Goal: Transaction & Acquisition: Purchase product/service

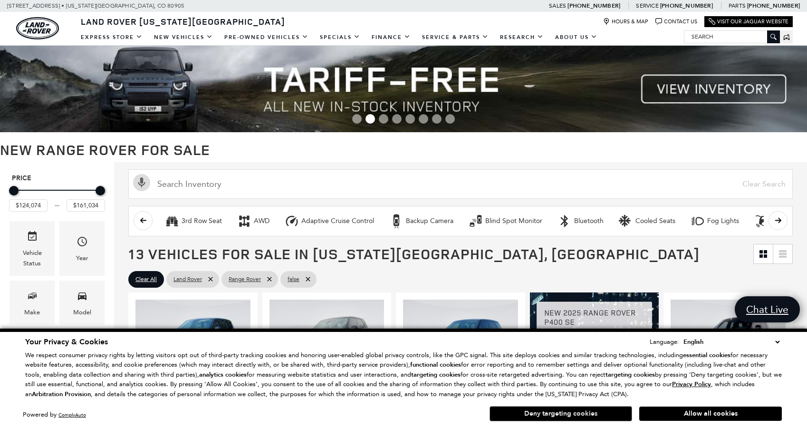
click at [545, 417] on button "Deny targeting cookies" at bounding box center [561, 413] width 143 height 15
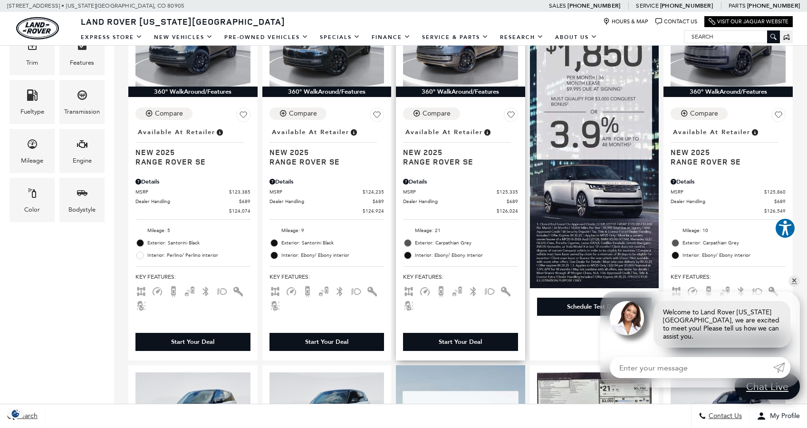
scroll to position [296, 0]
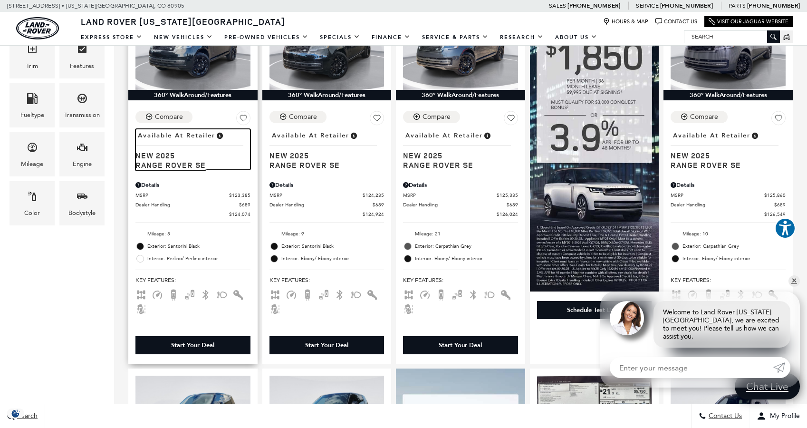
click at [180, 162] on span "Range Rover SE" at bounding box center [190, 165] width 108 height 10
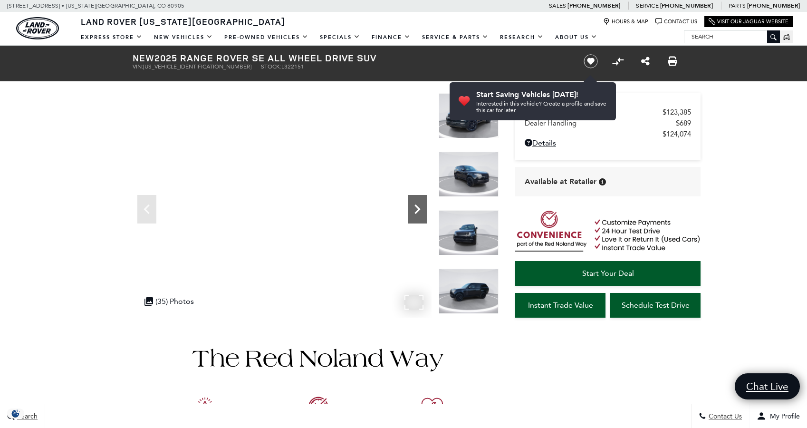
click at [417, 202] on icon "Next" at bounding box center [417, 209] width 19 height 19
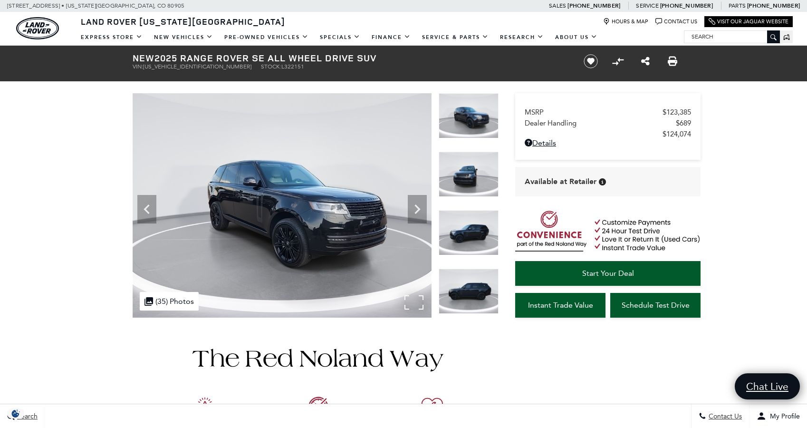
click at [408, 205] on img at bounding box center [282, 205] width 299 height 224
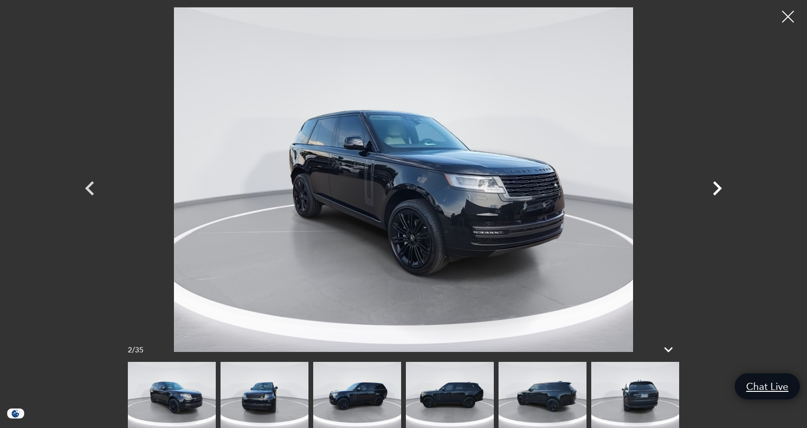
click at [711, 193] on icon "Next" at bounding box center [717, 188] width 29 height 29
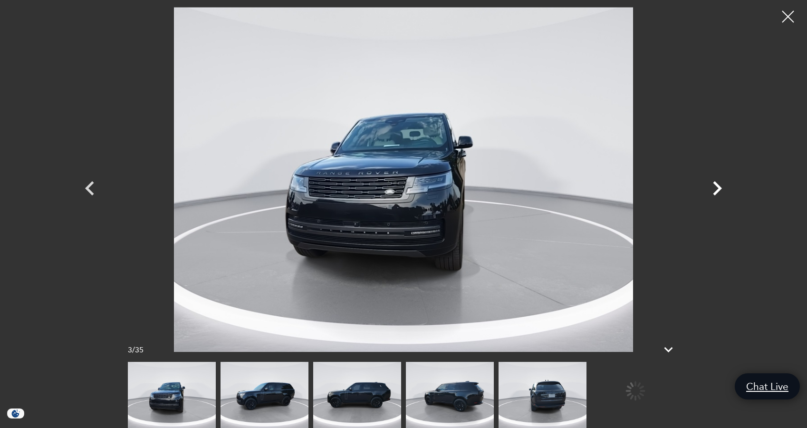
click at [717, 188] on icon "Next" at bounding box center [717, 188] width 29 height 29
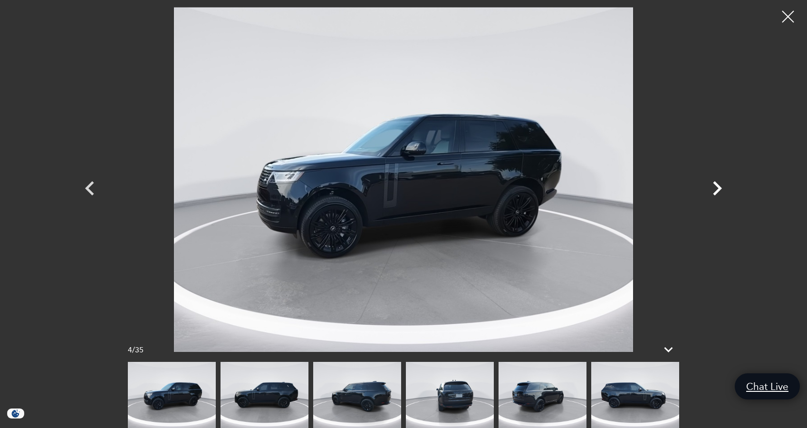
click at [717, 188] on icon "Next" at bounding box center [717, 188] width 29 height 29
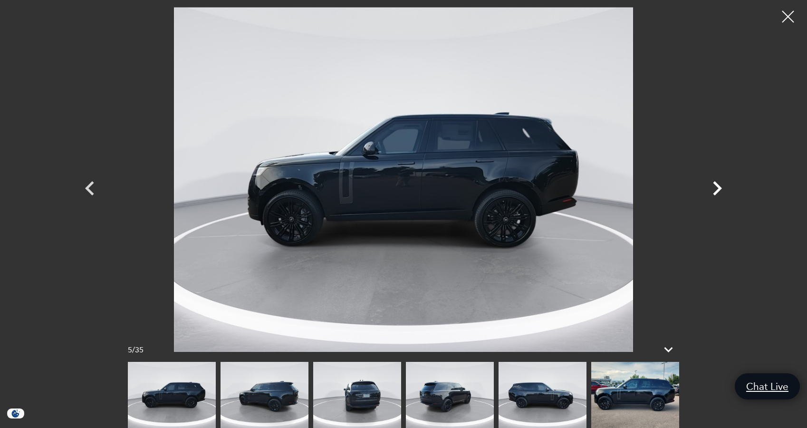
click at [717, 188] on icon "Next" at bounding box center [717, 188] width 29 height 29
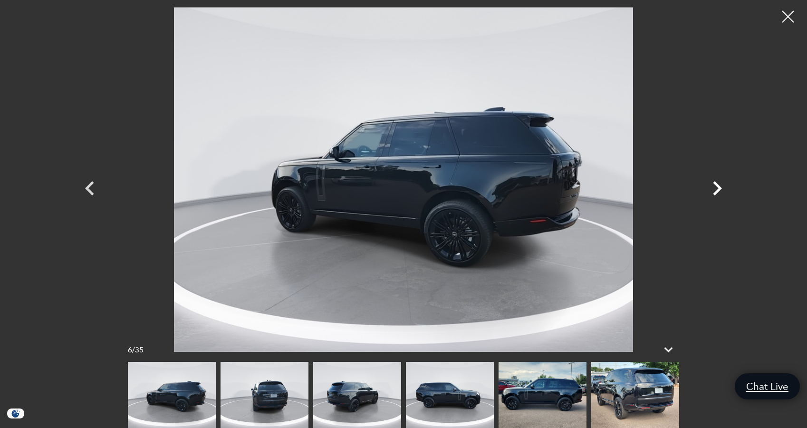
click at [721, 185] on icon "Next" at bounding box center [717, 188] width 29 height 29
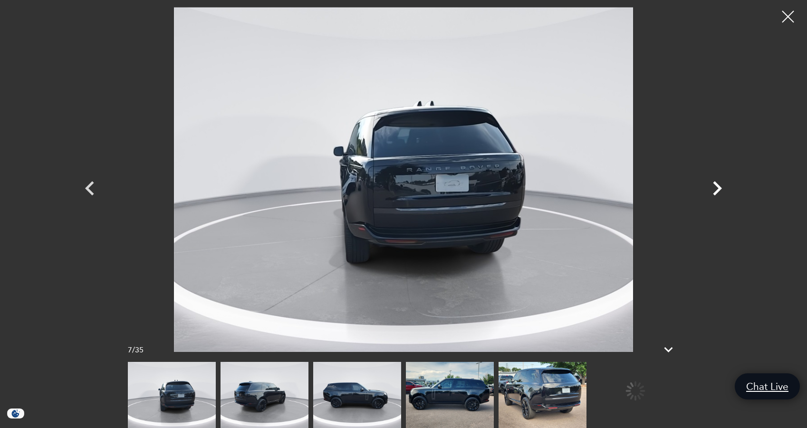
click at [721, 185] on icon "Next" at bounding box center [717, 188] width 29 height 29
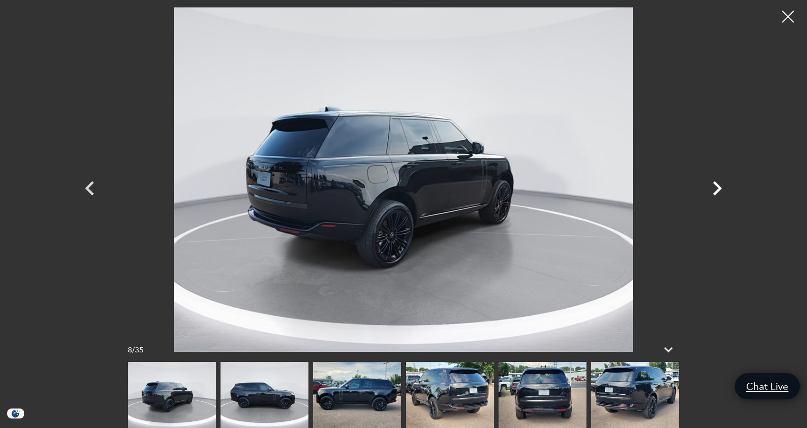
click at [721, 185] on icon "Next" at bounding box center [717, 188] width 29 height 29
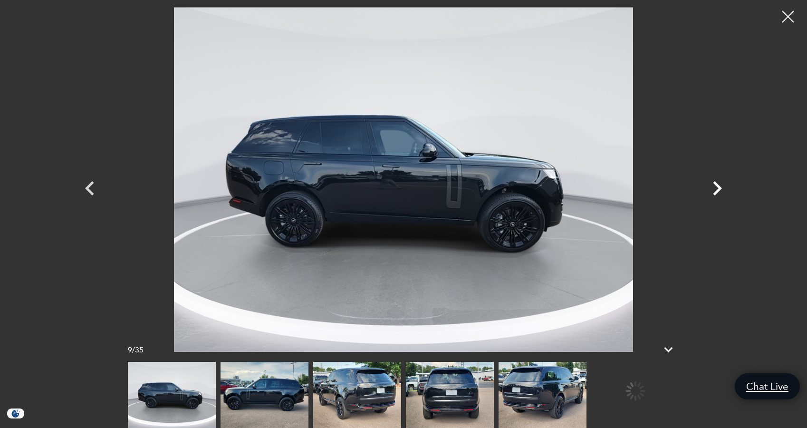
click at [721, 185] on icon "Next" at bounding box center [717, 188] width 29 height 29
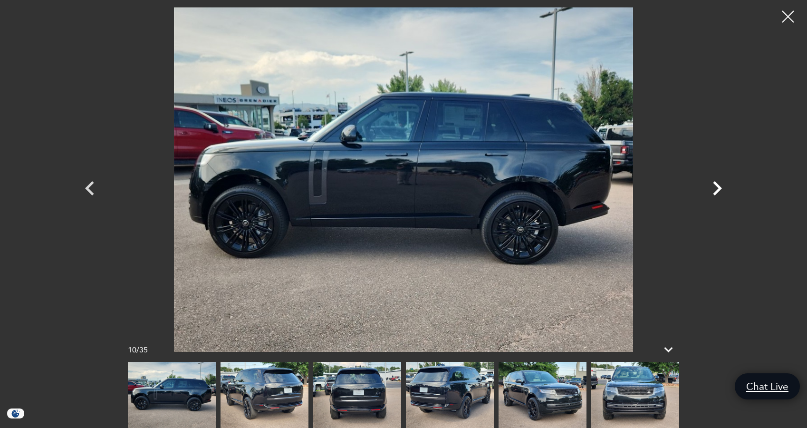
click at [721, 185] on icon "Next" at bounding box center [717, 188] width 29 height 29
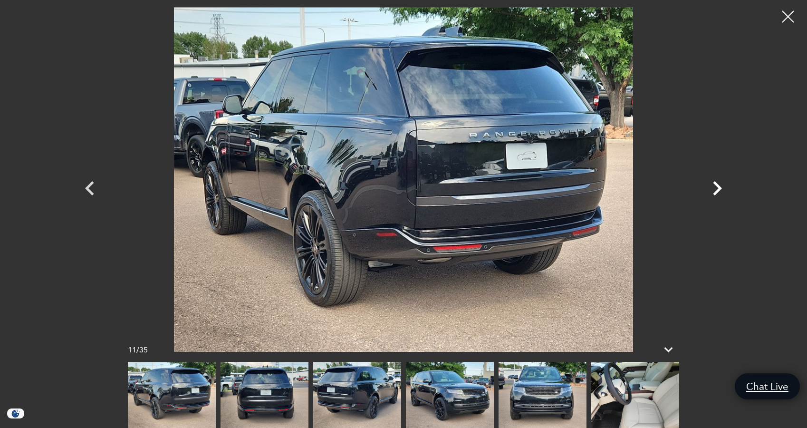
click at [721, 185] on icon "Next" at bounding box center [717, 188] width 29 height 29
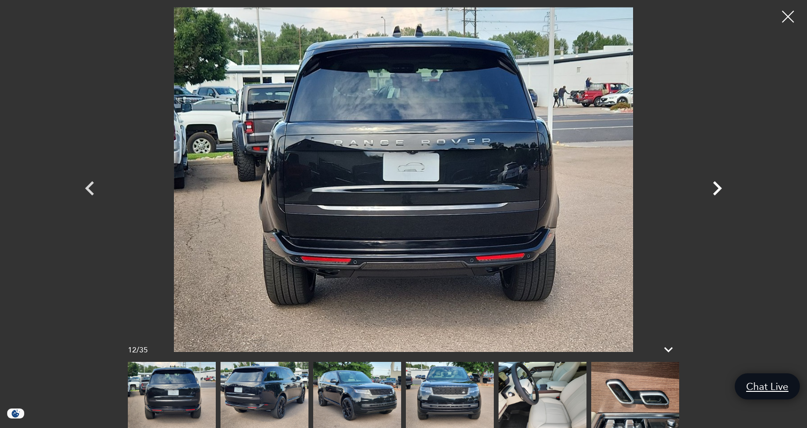
click at [721, 185] on icon "Next" at bounding box center [717, 188] width 29 height 29
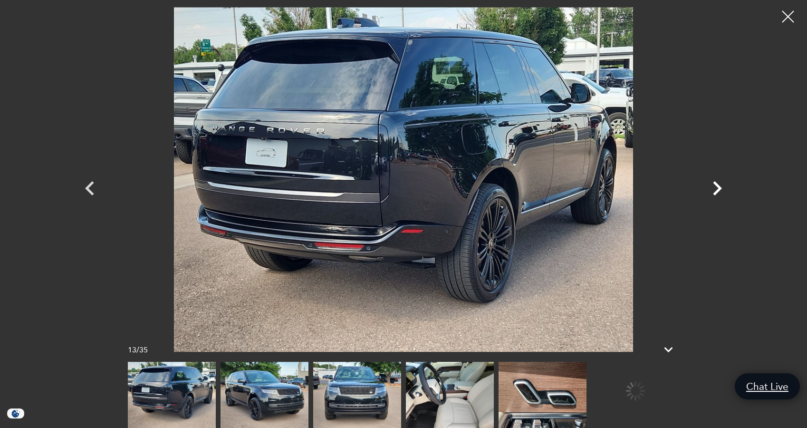
click at [721, 185] on icon "Next" at bounding box center [717, 188] width 29 height 29
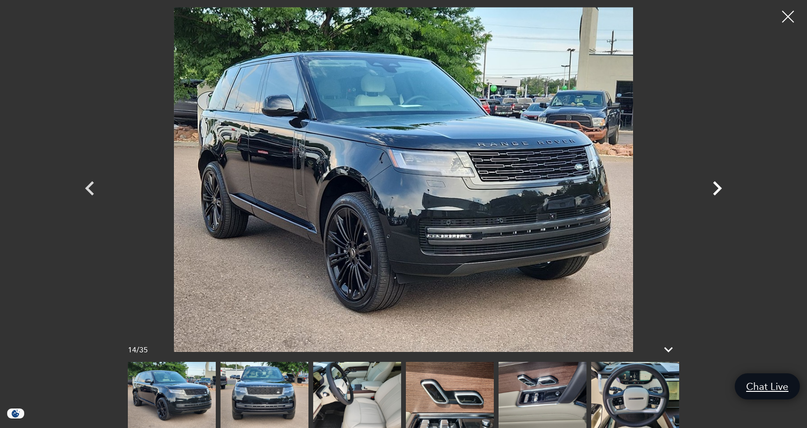
click at [721, 185] on icon "Next" at bounding box center [717, 188] width 29 height 29
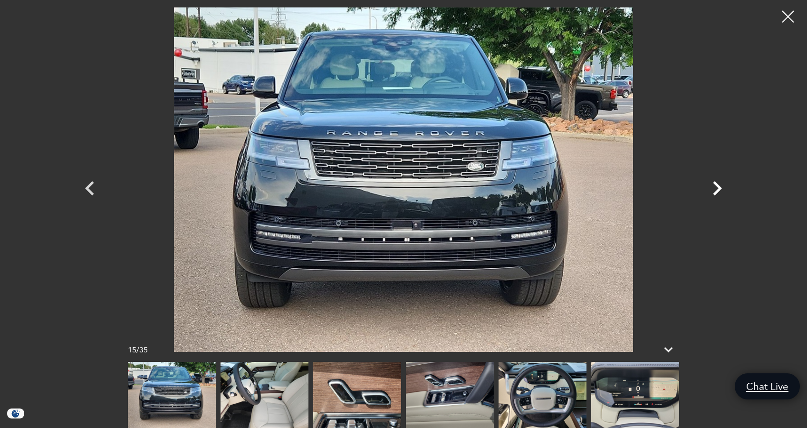
click at [720, 188] on icon "Next" at bounding box center [717, 188] width 9 height 14
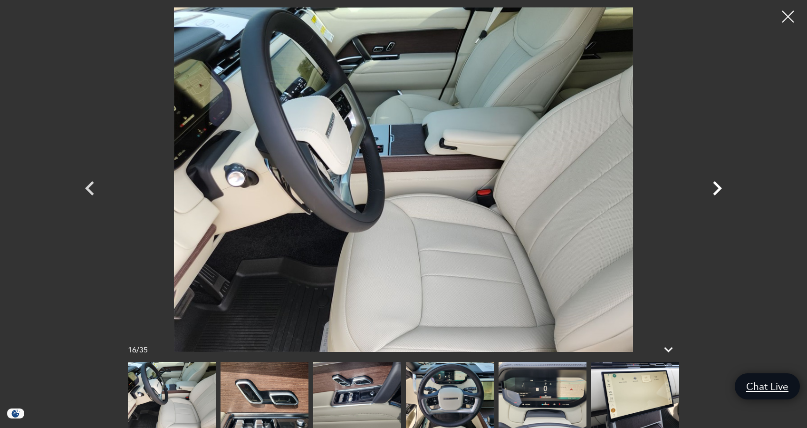
click at [720, 188] on icon "Next" at bounding box center [717, 188] width 9 height 14
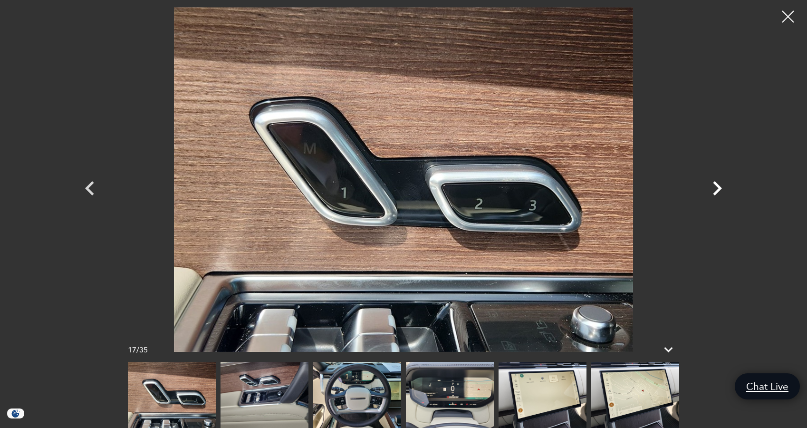
click at [720, 188] on icon "Next" at bounding box center [717, 188] width 9 height 14
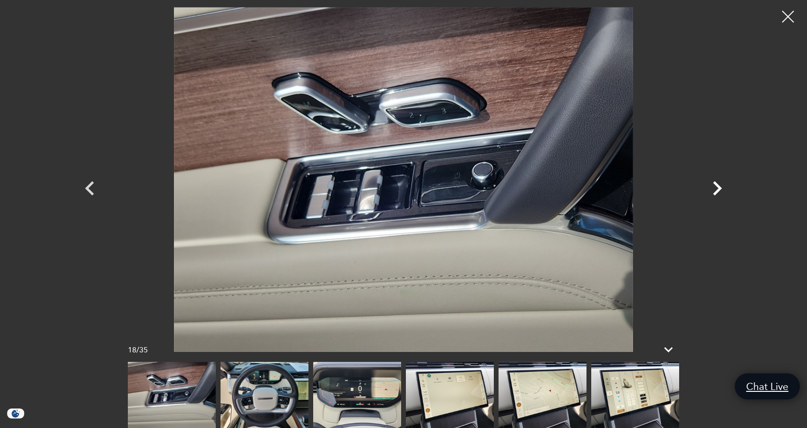
click at [720, 188] on icon "Next" at bounding box center [717, 188] width 9 height 14
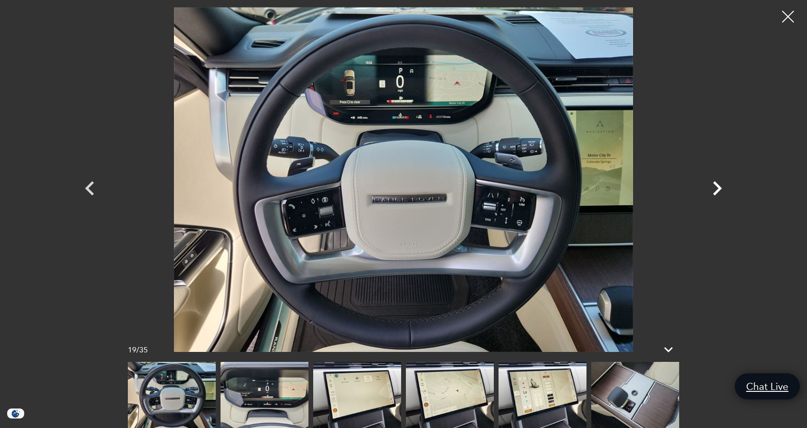
click at [720, 188] on icon "Next" at bounding box center [717, 188] width 9 height 14
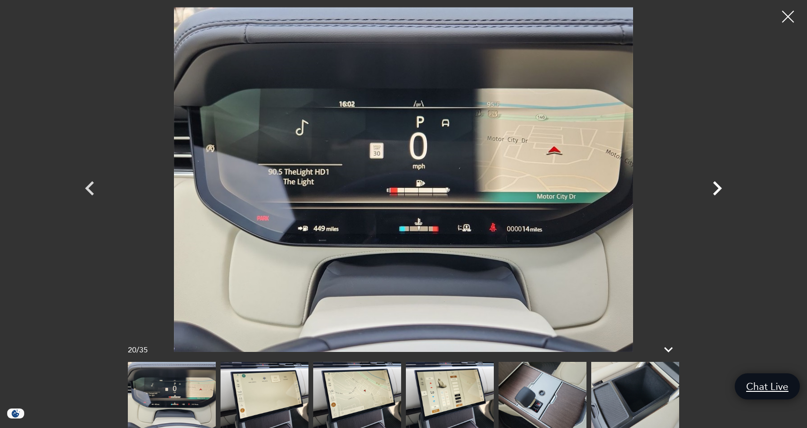
click at [720, 188] on icon "Next" at bounding box center [717, 188] width 9 height 14
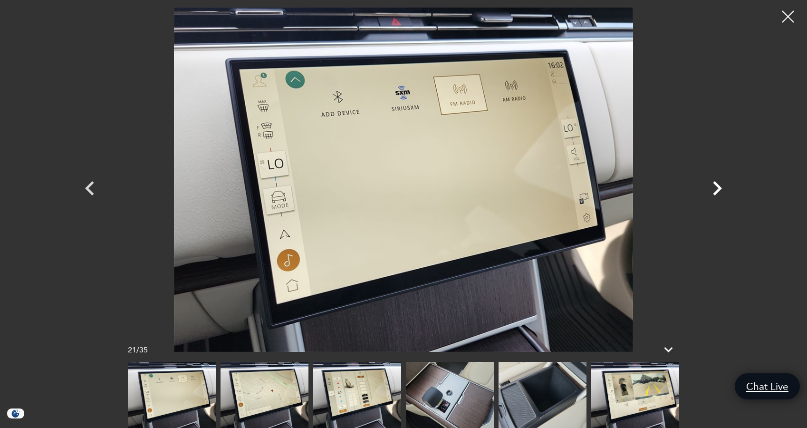
click at [720, 188] on icon "Next" at bounding box center [717, 188] width 9 height 14
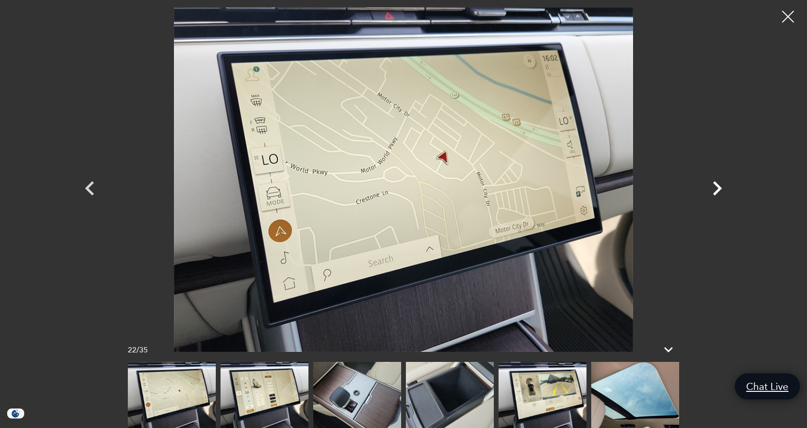
click at [720, 188] on icon "Next" at bounding box center [717, 188] width 9 height 14
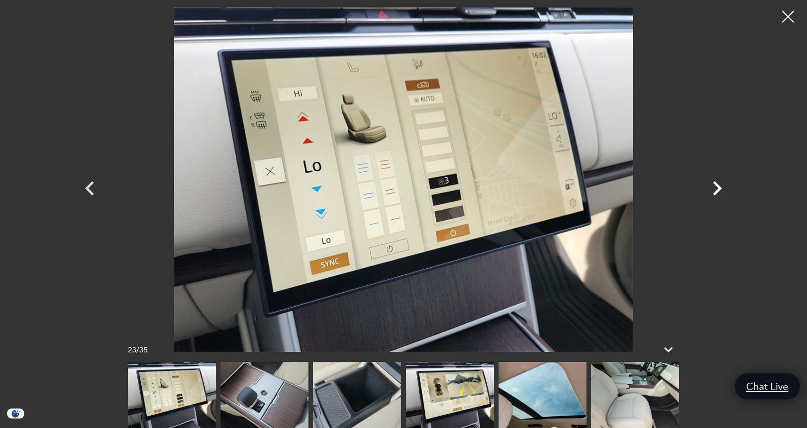
click at [720, 188] on icon "Next" at bounding box center [717, 188] width 9 height 14
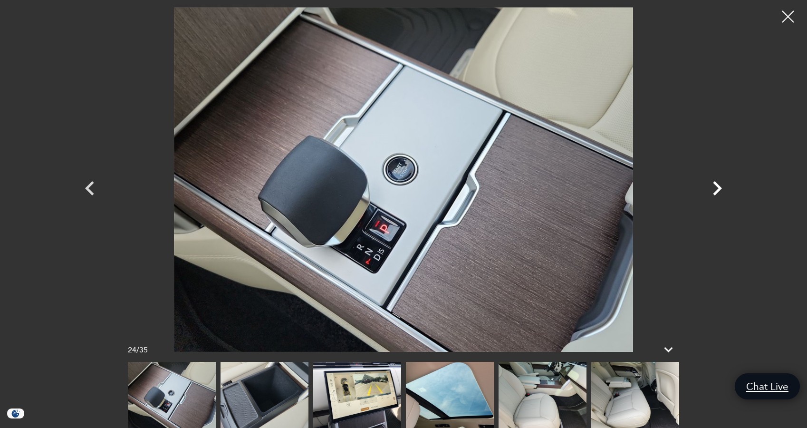
click at [720, 188] on icon "Next" at bounding box center [717, 188] width 9 height 14
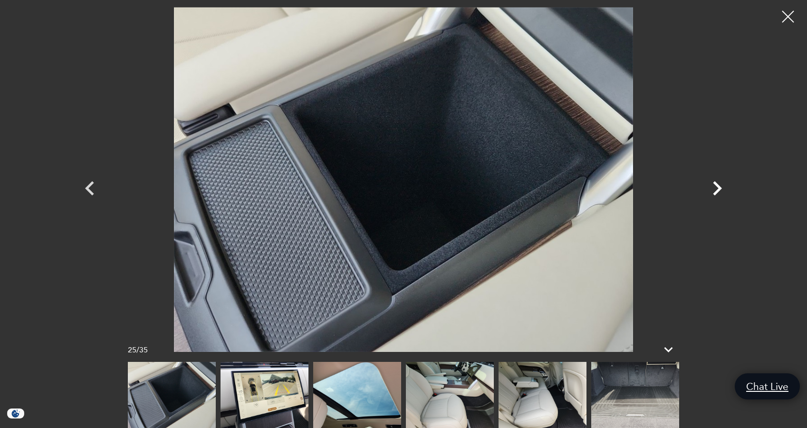
click at [720, 188] on icon "Next" at bounding box center [717, 188] width 9 height 14
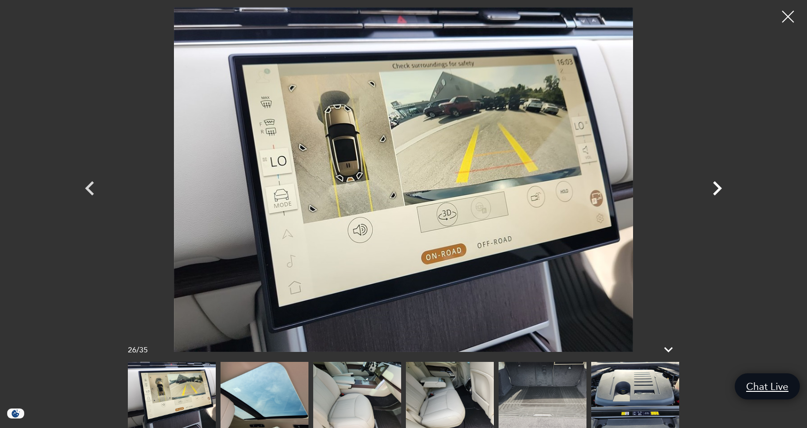
click at [720, 188] on icon "Next" at bounding box center [717, 188] width 9 height 14
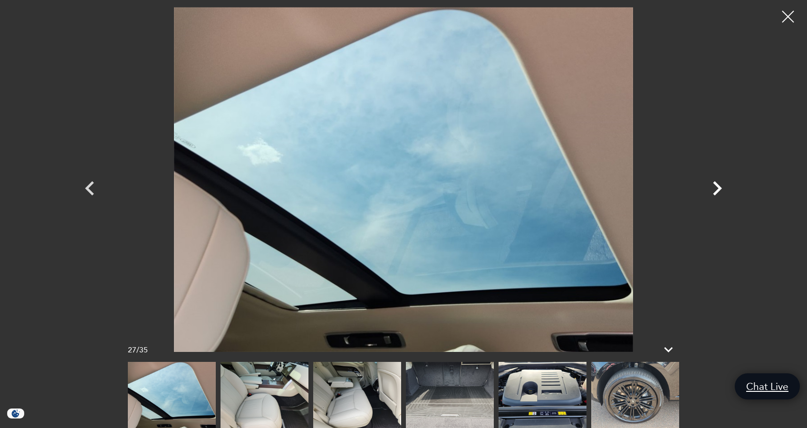
click at [720, 188] on icon "Next" at bounding box center [717, 188] width 9 height 14
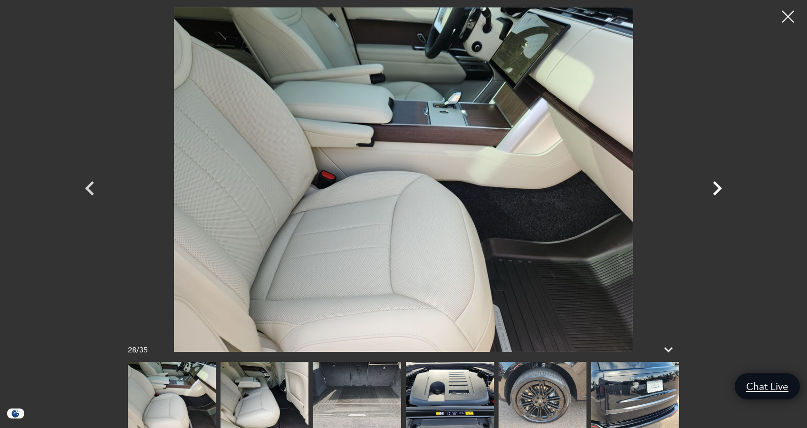
click at [720, 188] on icon "Next" at bounding box center [717, 188] width 9 height 14
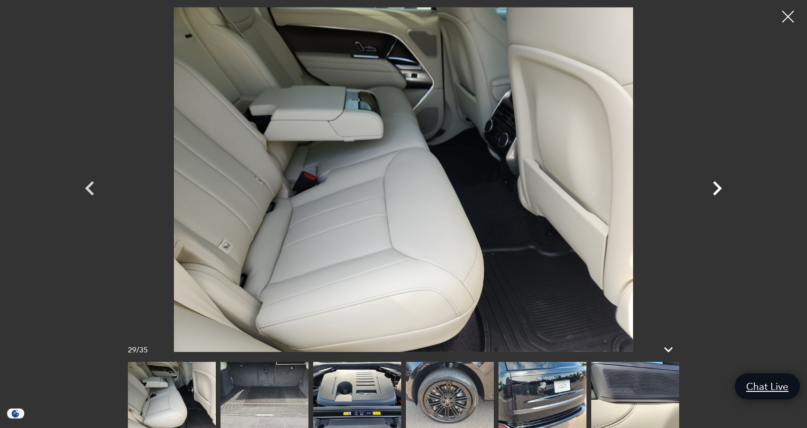
click at [720, 188] on icon "Next" at bounding box center [717, 188] width 9 height 14
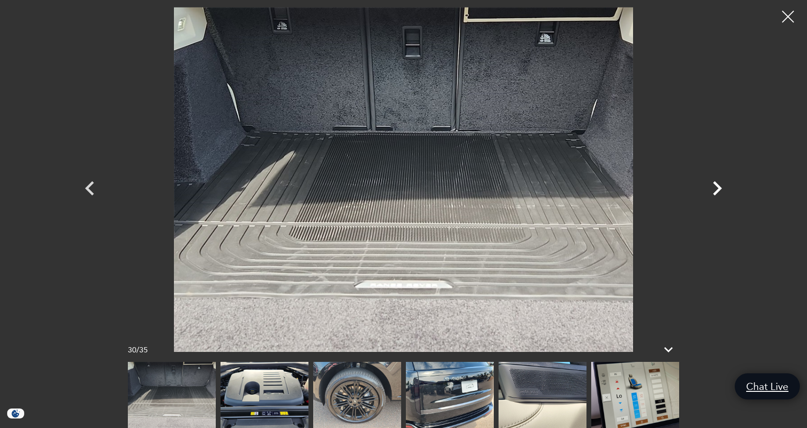
click at [720, 188] on icon "Next" at bounding box center [717, 188] width 9 height 14
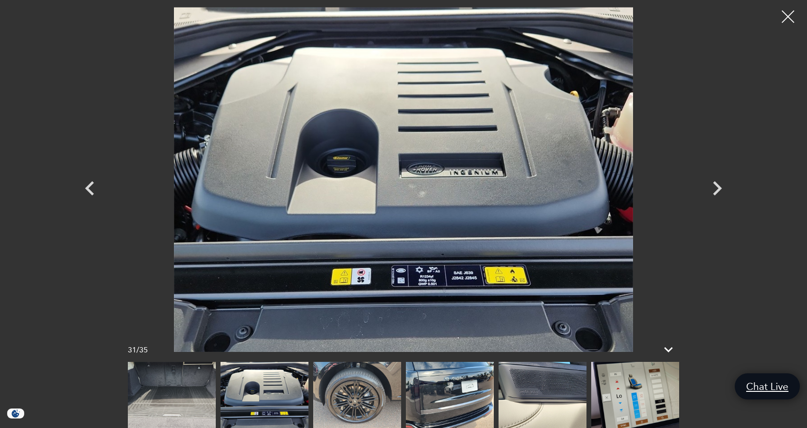
click at [792, 20] on div at bounding box center [788, 16] width 25 height 25
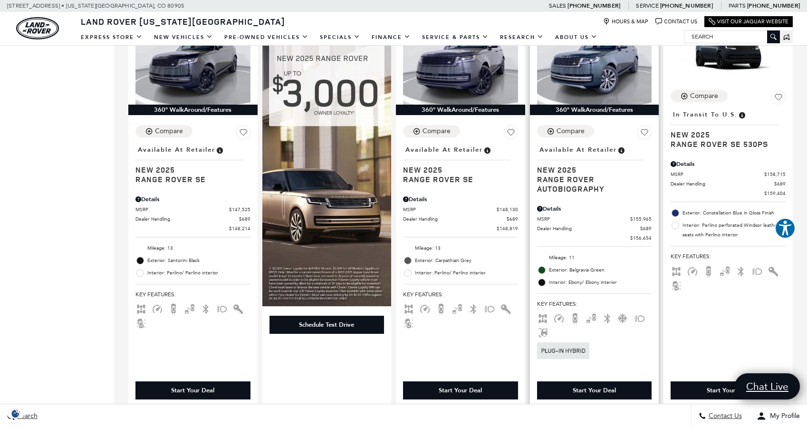
scroll to position [1050, 0]
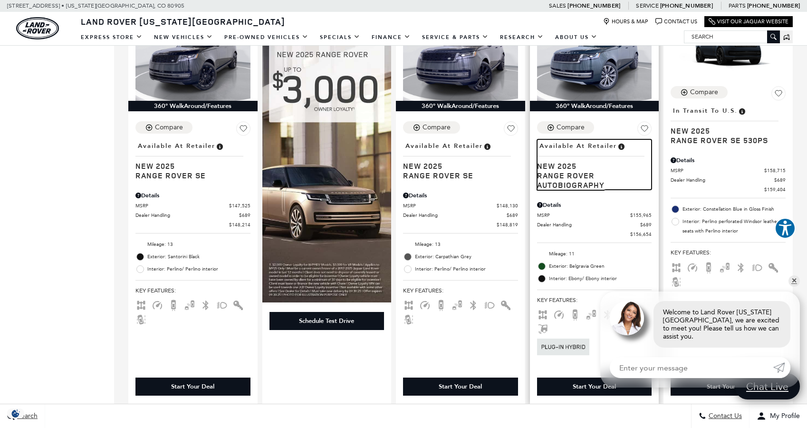
click at [568, 166] on span "New 2025" at bounding box center [591, 166] width 108 height 10
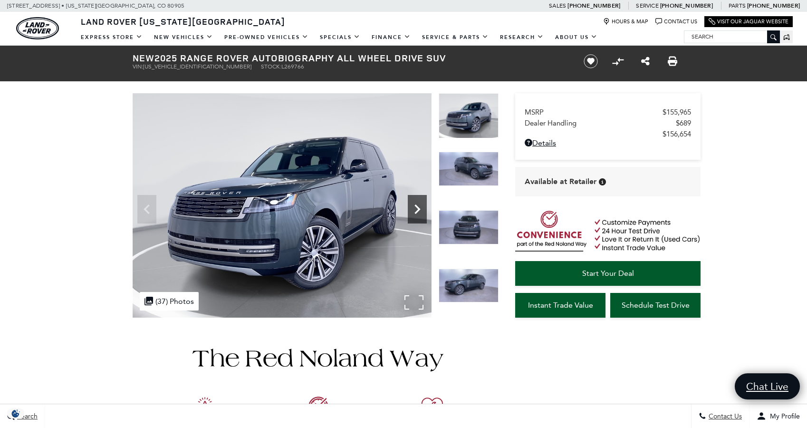
click at [413, 209] on icon "Next" at bounding box center [417, 209] width 19 height 19
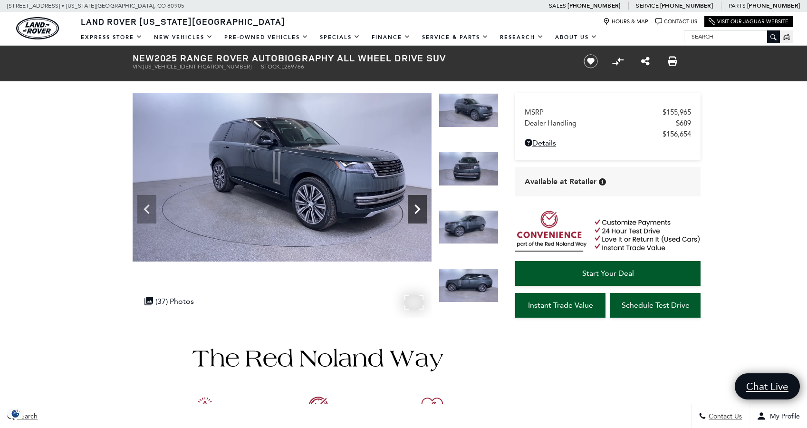
click at [413, 209] on icon "Next" at bounding box center [417, 209] width 19 height 19
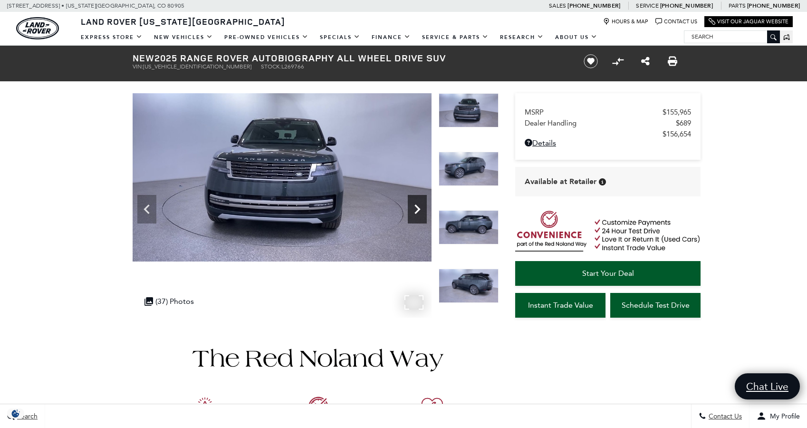
click at [415, 203] on icon "Next" at bounding box center [417, 209] width 19 height 19
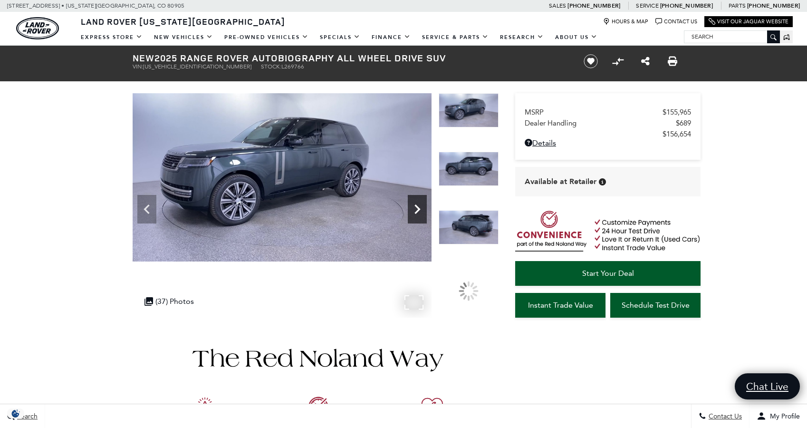
click at [415, 203] on icon "Next" at bounding box center [417, 209] width 19 height 19
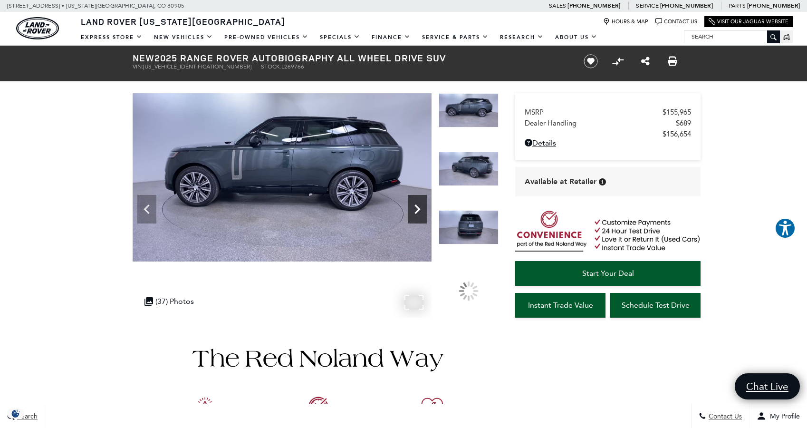
click at [415, 203] on icon "Next" at bounding box center [417, 209] width 19 height 19
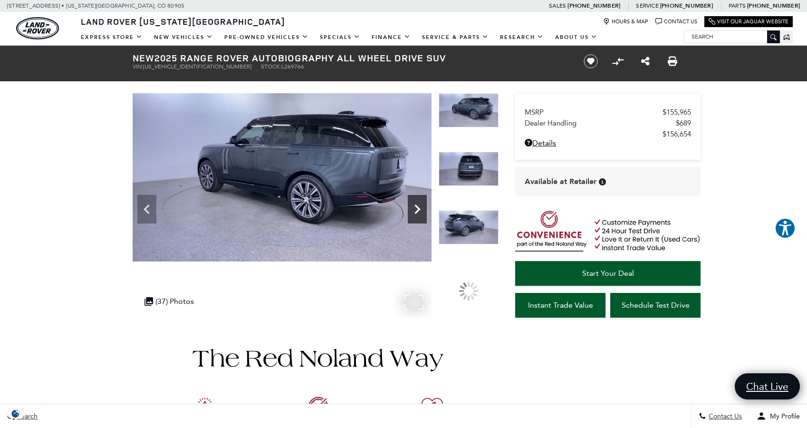
click at [415, 203] on icon "Next" at bounding box center [417, 209] width 19 height 19
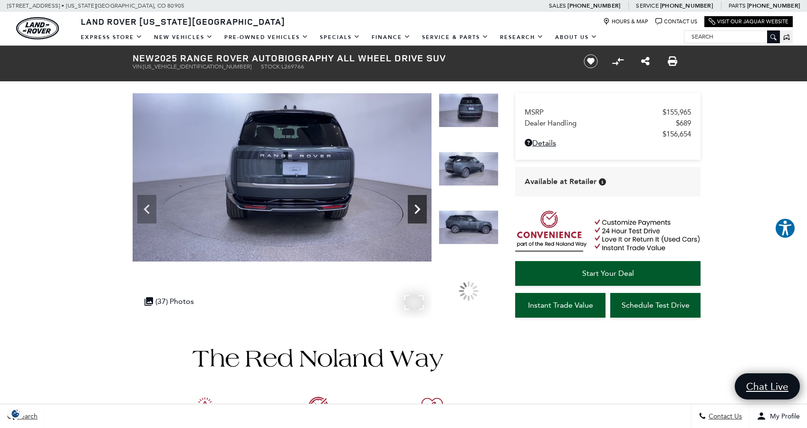
click at [415, 203] on icon "Next" at bounding box center [417, 209] width 19 height 19
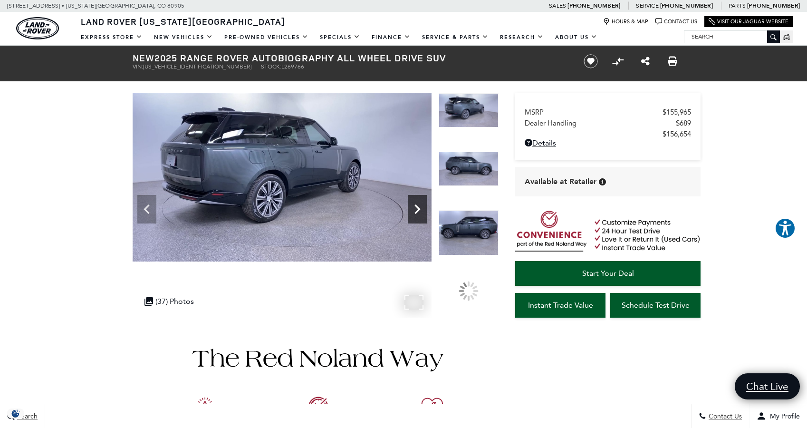
click at [415, 203] on icon "Next" at bounding box center [417, 209] width 19 height 19
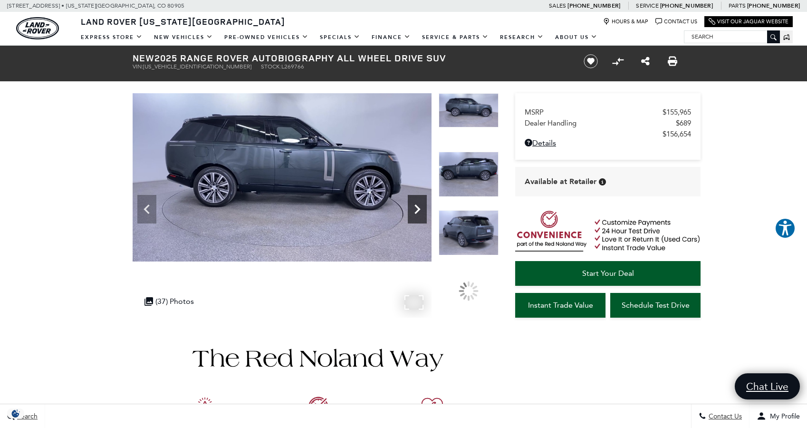
click at [415, 203] on icon "Next" at bounding box center [417, 209] width 19 height 19
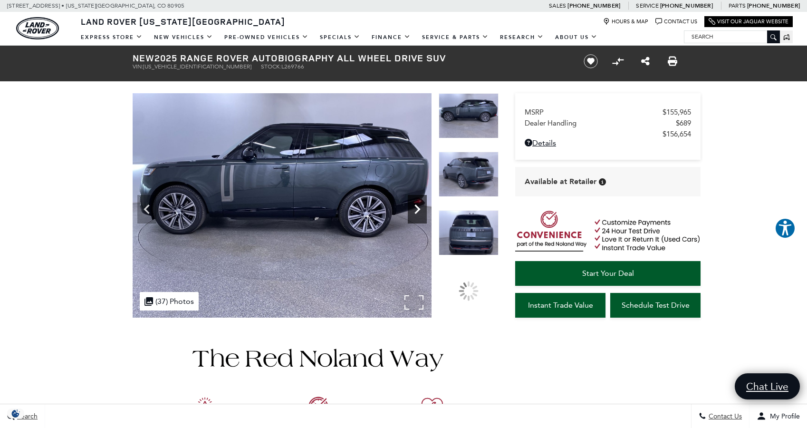
click at [415, 203] on icon "Next" at bounding box center [417, 209] width 19 height 19
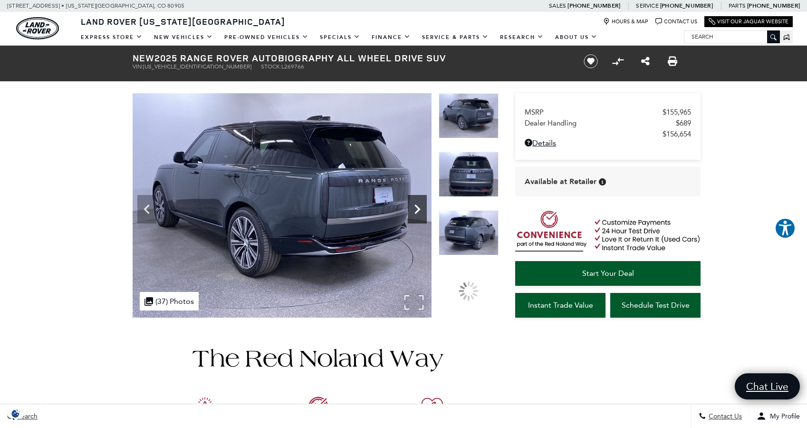
click at [415, 203] on icon "Next" at bounding box center [417, 209] width 19 height 19
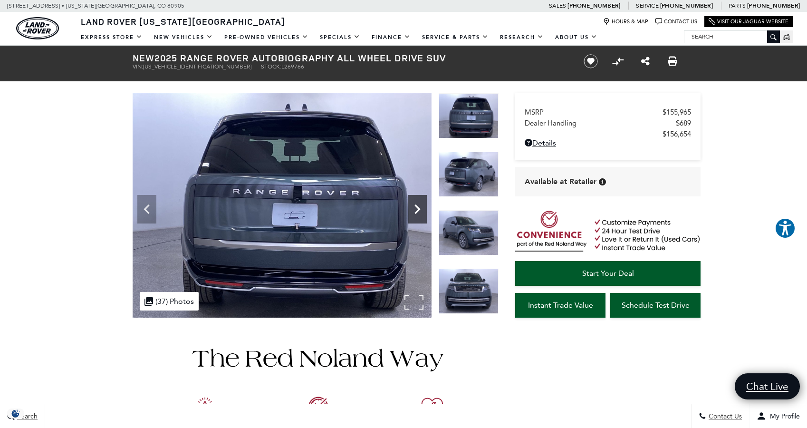
click at [415, 203] on icon "Next" at bounding box center [417, 209] width 19 height 19
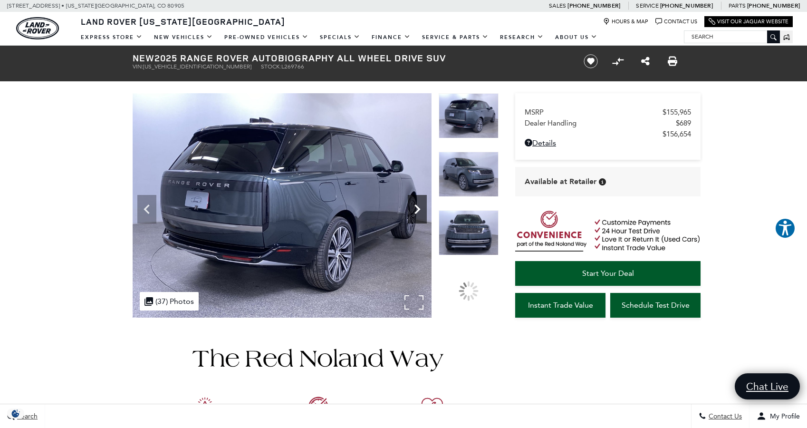
click at [415, 203] on icon "Next" at bounding box center [417, 209] width 19 height 19
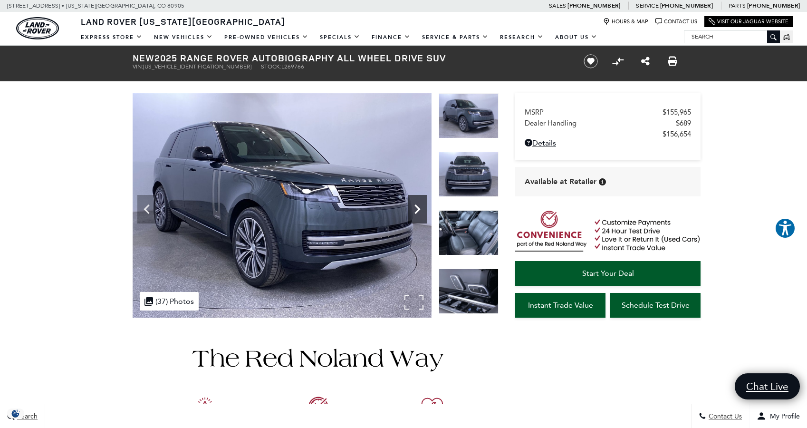
click at [423, 207] on icon "Next" at bounding box center [417, 209] width 19 height 19
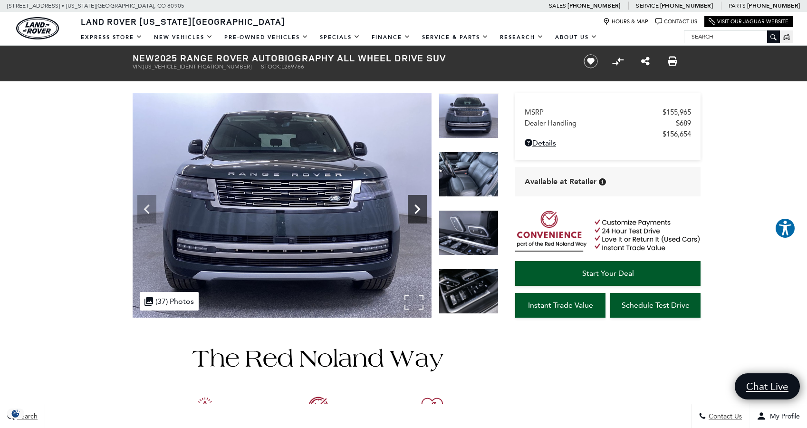
click at [423, 207] on icon "Next" at bounding box center [417, 209] width 19 height 19
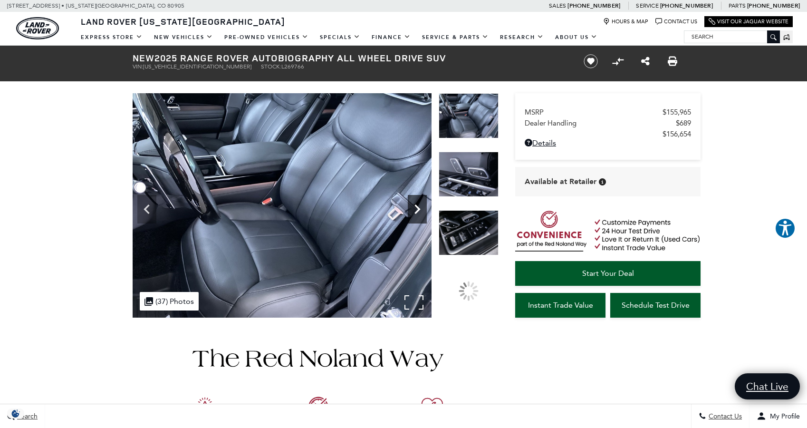
click at [423, 207] on icon "Next" at bounding box center [417, 209] width 19 height 19
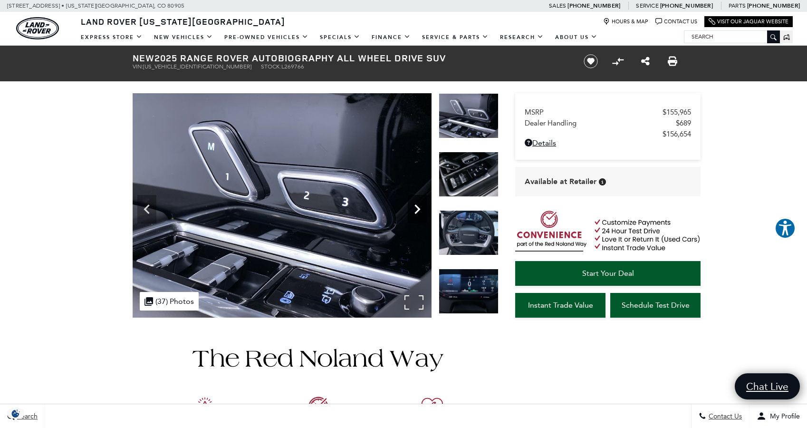
click at [423, 207] on icon "Next" at bounding box center [417, 209] width 19 height 19
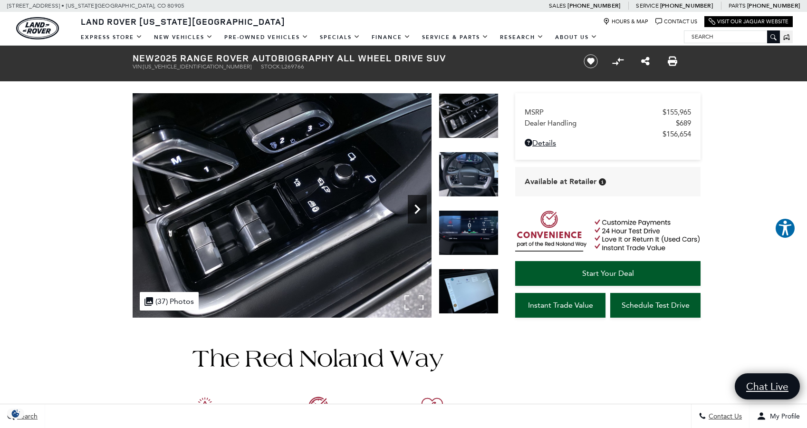
click at [423, 207] on icon "Next" at bounding box center [417, 209] width 19 height 19
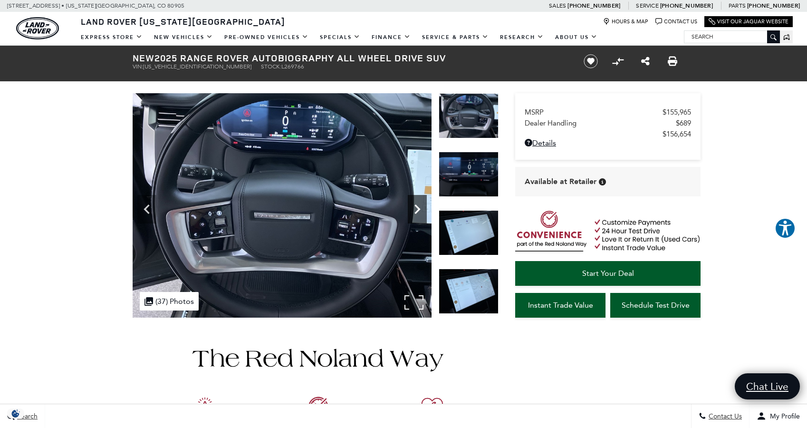
click at [423, 207] on icon "Next" at bounding box center [417, 209] width 19 height 19
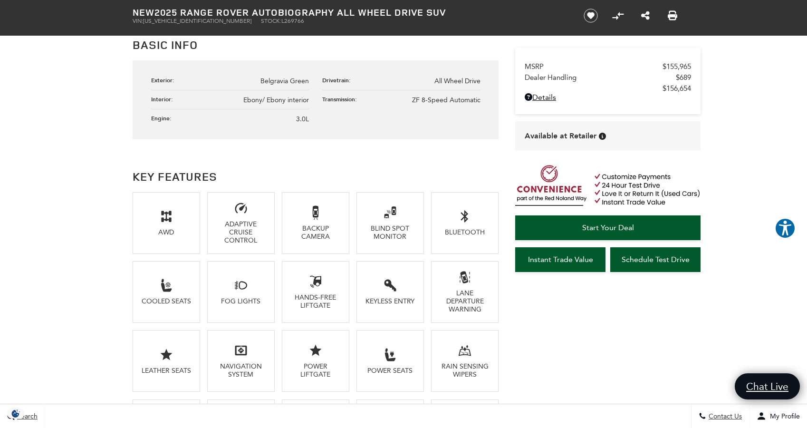
scroll to position [534, 0]
